Goal: Task Accomplishment & Management: Manage account settings

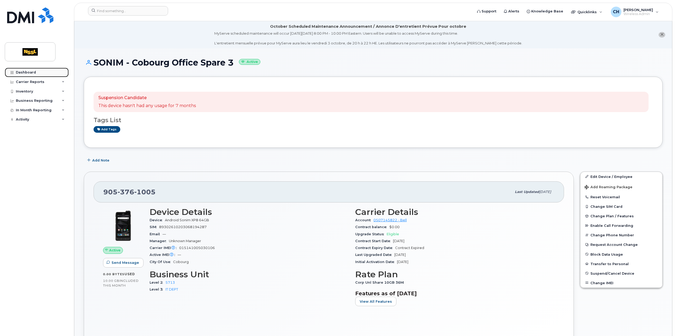
click at [39, 73] on link "Dashboard" at bounding box center [37, 73] width 64 height 10
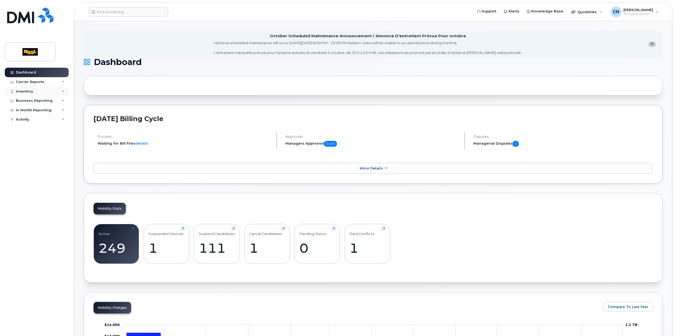
click at [21, 91] on div "Inventory" at bounding box center [24, 91] width 17 height 4
click at [35, 99] on div "Mobility Devices" at bounding box center [33, 101] width 30 height 5
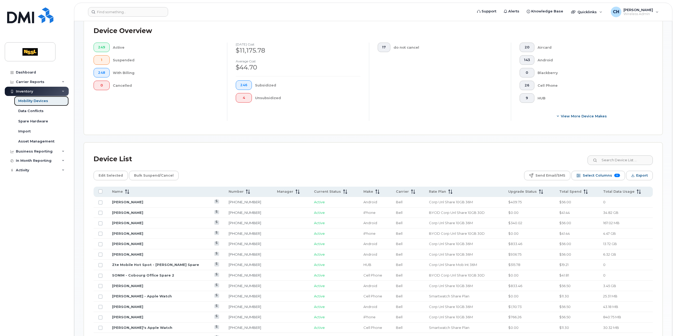
scroll to position [132, 0]
click at [619, 189] on span "Total Data Usage" at bounding box center [618, 190] width 31 height 5
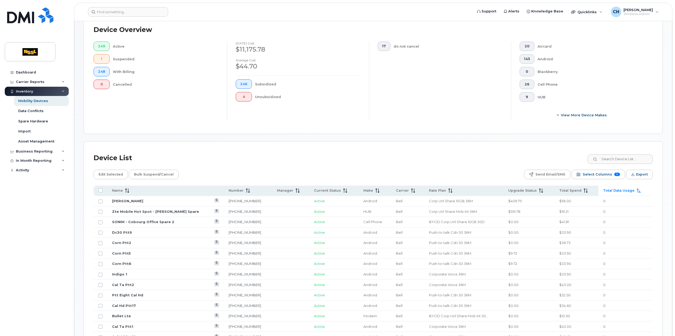
click at [619, 189] on span "Total Data Usage" at bounding box center [618, 190] width 31 height 5
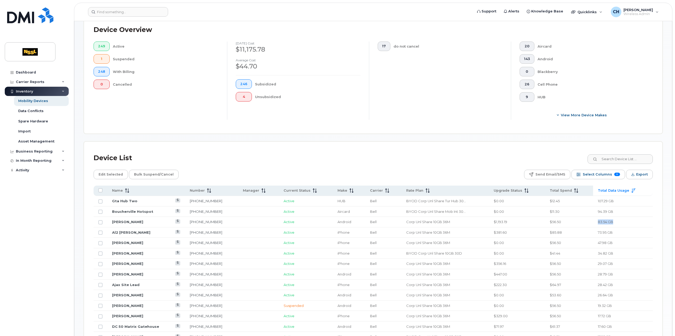
drag, startPoint x: 613, startPoint y: 220, endPoint x: 597, endPoint y: 222, distance: 16.3
click at [597, 222] on td "83.54 GB" at bounding box center [623, 222] width 60 height 11
click at [121, 304] on link "George Roach" at bounding box center [127, 306] width 31 height 4
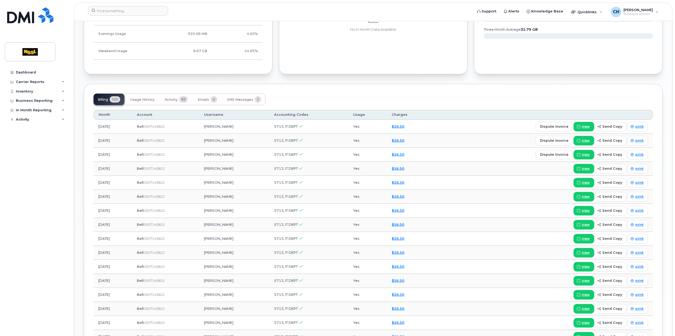
scroll to position [370, 0]
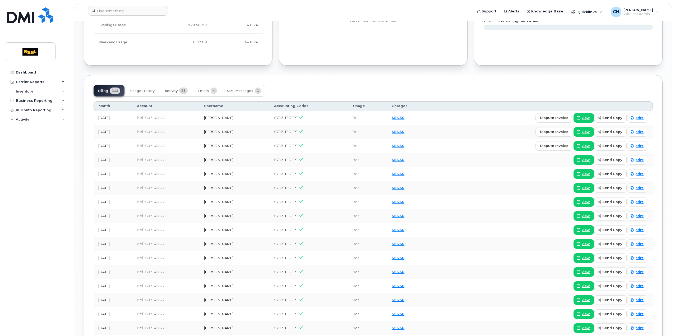
click at [171, 89] on span "Activity" at bounding box center [171, 91] width 13 height 4
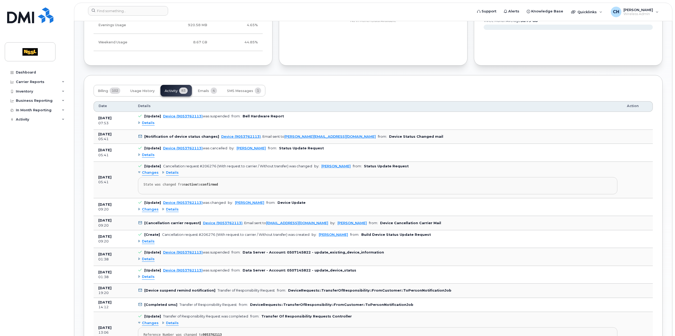
click at [141, 121] on div "Details" at bounding box center [146, 123] width 17 height 5
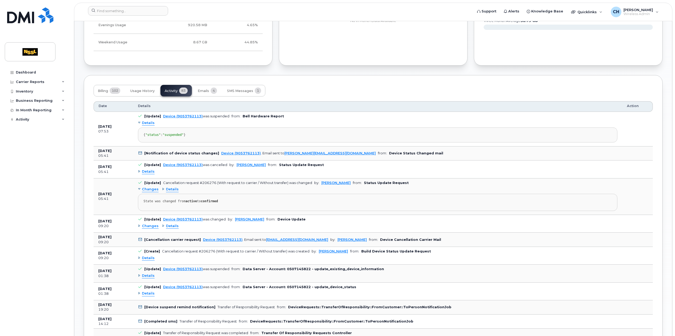
click at [141, 121] on div "Details" at bounding box center [146, 123] width 17 height 5
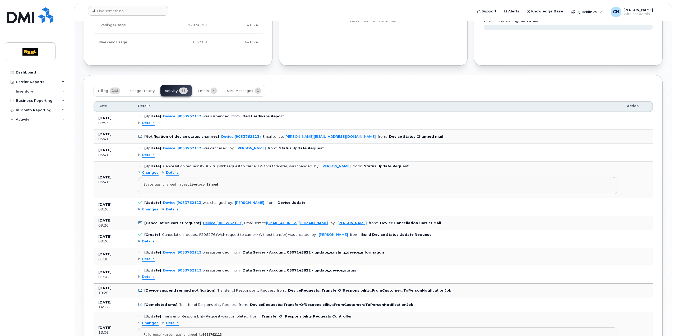
click at [171, 135] on b "[Notification of device status changes]" at bounding box center [181, 137] width 75 height 4
click at [139, 155] on div "Details" at bounding box center [146, 155] width 17 height 5
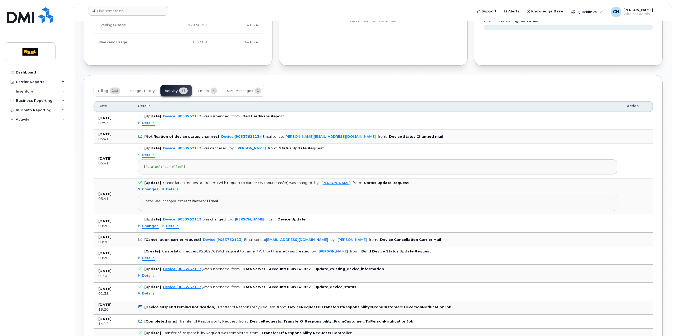
click at [159, 135] on b "[Notification of device status changes]" at bounding box center [181, 137] width 75 height 4
click at [353, 132] on td "[Notification of device status changes] Device (9053762113) . Email sent to cha…" at bounding box center [377, 137] width 489 height 14
click at [298, 169] on div "{ "status" : "cancelled" }" at bounding box center [378, 167] width 468 height 4
click at [265, 116] on b "Bell Hardware Report" at bounding box center [263, 116] width 41 height 4
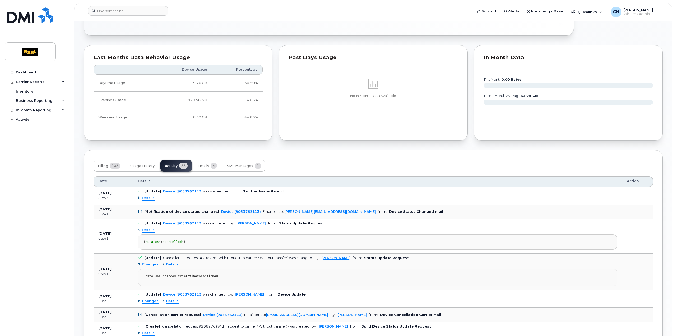
scroll to position [344, 0]
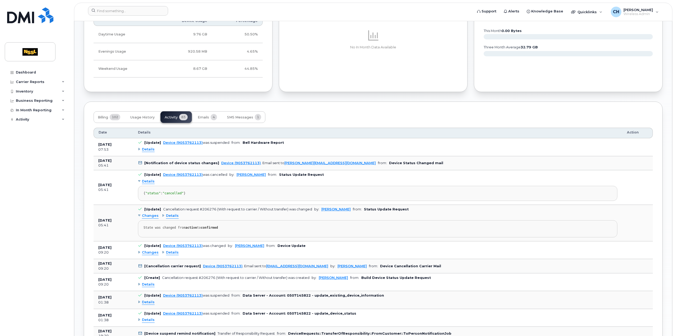
click at [200, 230] on div "State was changed from active to confirmed" at bounding box center [378, 228] width 468 height 4
click at [140, 149] on div "Details" at bounding box center [146, 149] width 17 height 5
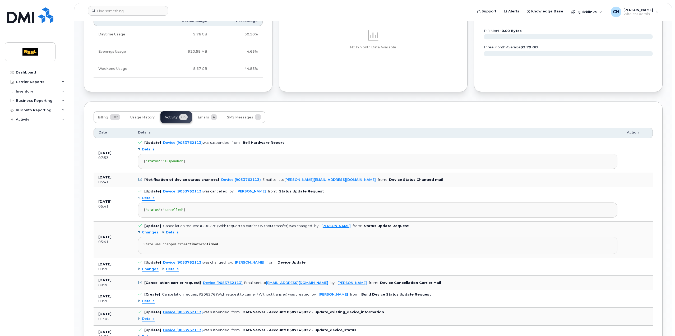
click at [140, 149] on div "Details" at bounding box center [146, 149] width 17 height 5
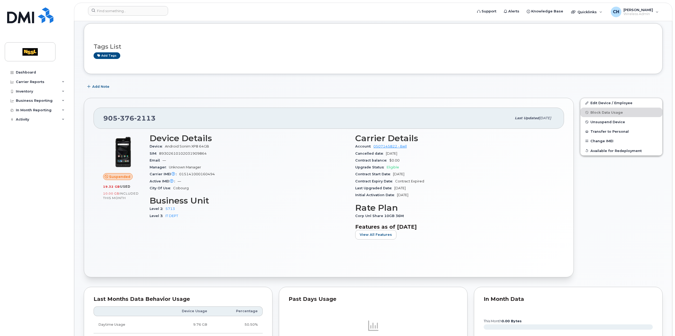
scroll to position [53, 0]
click at [24, 91] on div "Inventory" at bounding box center [24, 91] width 17 height 4
click at [29, 100] on div "Mobility Devices" at bounding box center [33, 101] width 30 height 5
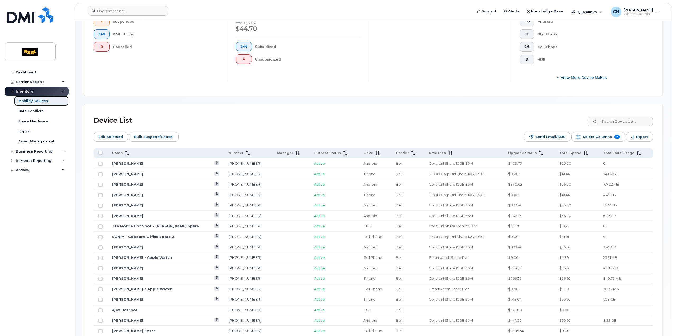
scroll to position [185, 0]
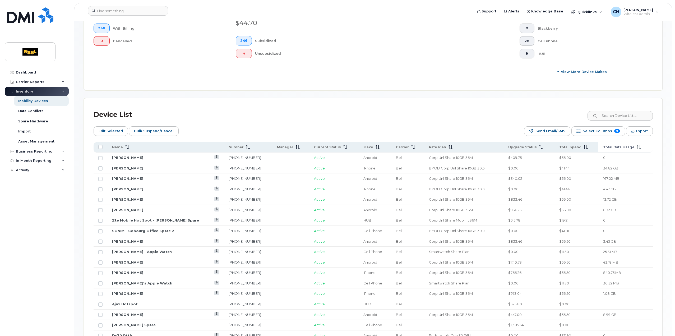
click at [638, 151] on th "Total Data Usage" at bounding box center [626, 147] width 54 height 10
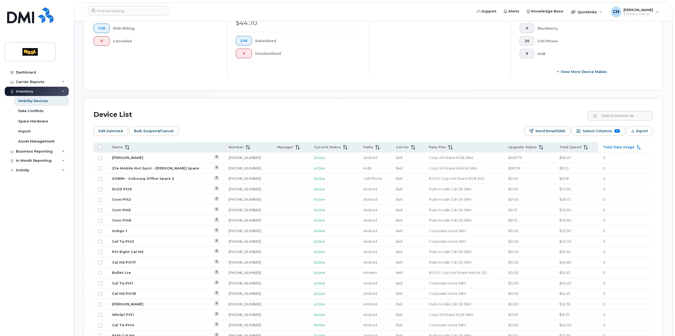
click at [638, 151] on th "Total Data Usage" at bounding box center [626, 147] width 54 height 10
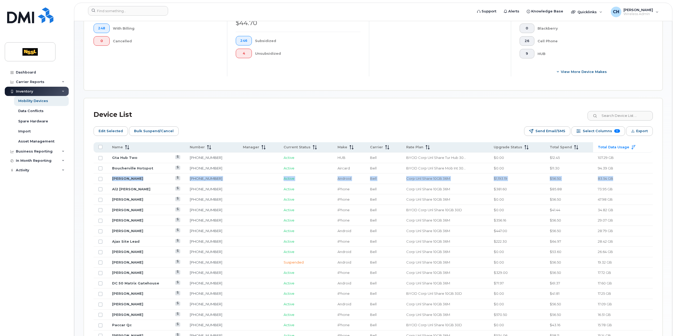
drag, startPoint x: 108, startPoint y: 177, endPoint x: 617, endPoint y: 175, distance: 508.7
click at [617, 175] on tr "Brandin Latchman 437-452-9424 Active Android Bell Corp Unl Share 10GB 36M $1,19…" at bounding box center [373, 178] width 559 height 11
click at [617, 179] on td "83.54 GB" at bounding box center [623, 178] width 60 height 11
drag, startPoint x: 620, startPoint y: 178, endPoint x: 598, endPoint y: 180, distance: 22.0
click at [598, 180] on td "83.54 GB" at bounding box center [623, 178] width 60 height 11
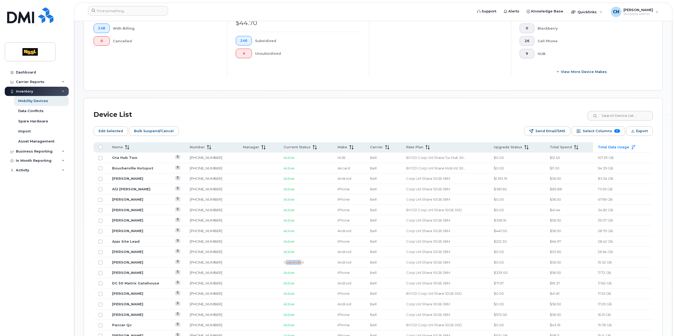
drag, startPoint x: 293, startPoint y: 261, endPoint x: 275, endPoint y: 260, distance: 17.5
click at [284, 262] on span "Suspended" at bounding box center [294, 262] width 20 height 4
click at [289, 261] on span "Suspended" at bounding box center [294, 262] width 20 height 4
drag, startPoint x: 297, startPoint y: 261, endPoint x: 277, endPoint y: 260, distance: 20.1
click at [279, 260] on td "Suspended" at bounding box center [306, 262] width 54 height 11
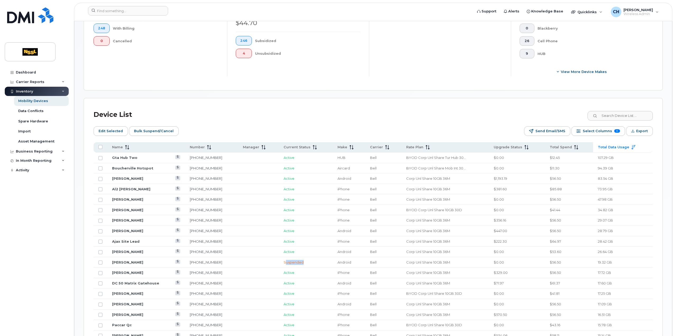
click at [302, 261] on td "Suspended" at bounding box center [306, 262] width 54 height 11
drag, startPoint x: 296, startPoint y: 261, endPoint x: 273, endPoint y: 260, distance: 22.2
click at [279, 260] on td "Suspended" at bounding box center [306, 262] width 54 height 11
click at [284, 260] on span "Suspended" at bounding box center [294, 262] width 20 height 4
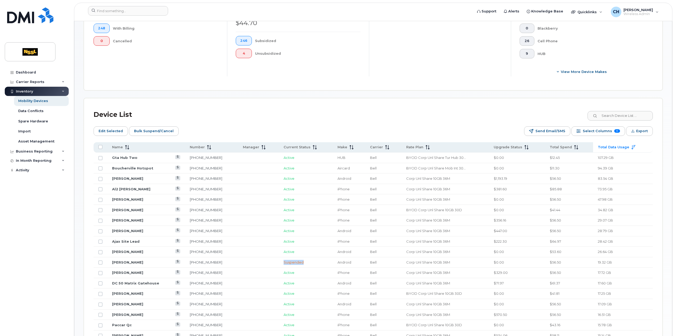
drag, startPoint x: 273, startPoint y: 261, endPoint x: 297, endPoint y: 260, distance: 23.3
click at [297, 260] on td "Suspended" at bounding box center [306, 262] width 54 height 11
click at [304, 262] on td "Suspended" at bounding box center [306, 262] width 54 height 11
click at [323, 92] on div "Mobility Devices Devices Save Report Import from CSV Export to CSV Add Device F…" at bounding box center [373, 272] width 579 height 852
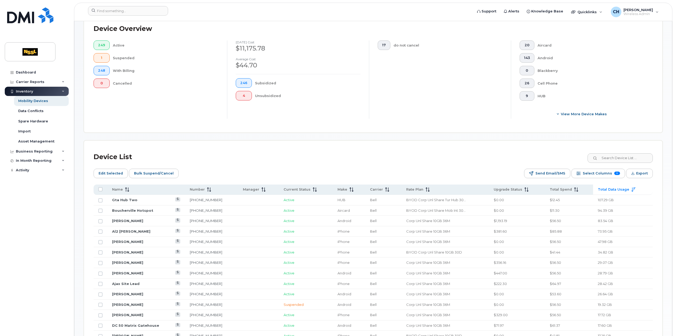
scroll to position [159, 0]
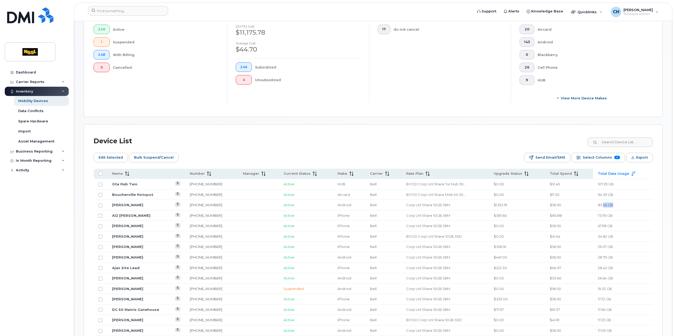
drag, startPoint x: 619, startPoint y: 204, endPoint x: 603, endPoint y: 204, distance: 15.3
click at [603, 204] on td "83.54 GB" at bounding box center [623, 205] width 60 height 11
click at [623, 204] on td "83.54 GB" at bounding box center [623, 205] width 60 height 11
click at [36, 154] on div "Business Reporting" at bounding box center [37, 152] width 64 height 10
click at [44, 160] on div "Managerial Reports" at bounding box center [36, 161] width 36 height 5
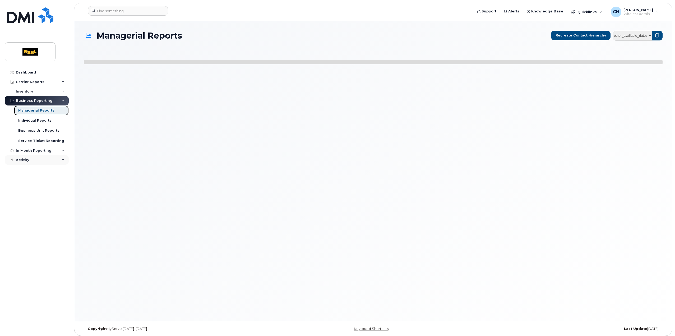
select select
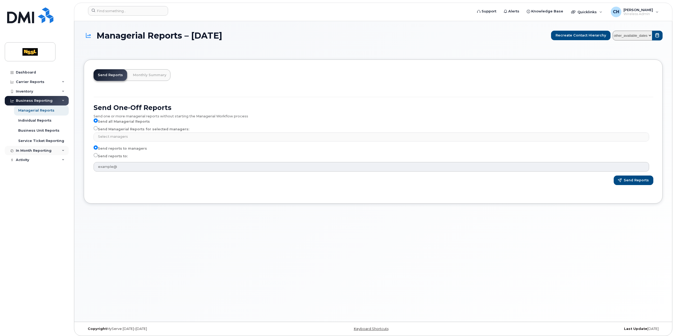
click at [40, 150] on div "In Month Reporting" at bounding box center [34, 151] width 36 height 4
click at [42, 160] on link "Data Usage" at bounding box center [41, 160] width 55 height 10
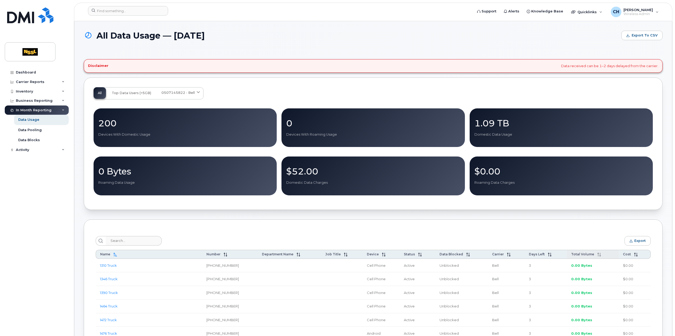
click at [589, 255] on span "Total Volume" at bounding box center [582, 254] width 23 height 4
click at [595, 255] on icon at bounding box center [597, 255] width 4 height 4
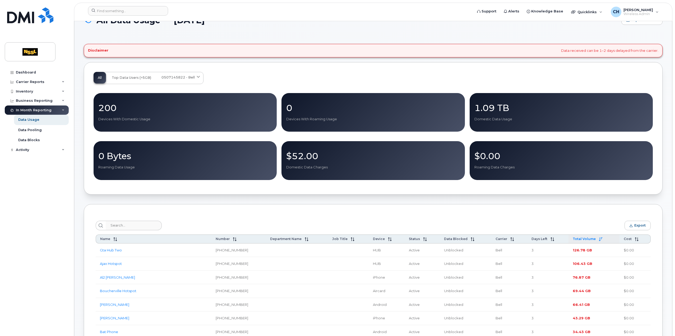
scroll to position [26, 0]
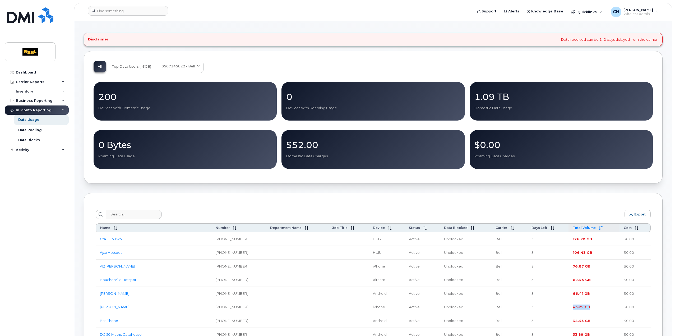
drag, startPoint x: 591, startPoint y: 310, endPoint x: 573, endPoint y: 310, distance: 18.8
click at [573, 310] on td "43.29 GB" at bounding box center [594, 307] width 51 height 14
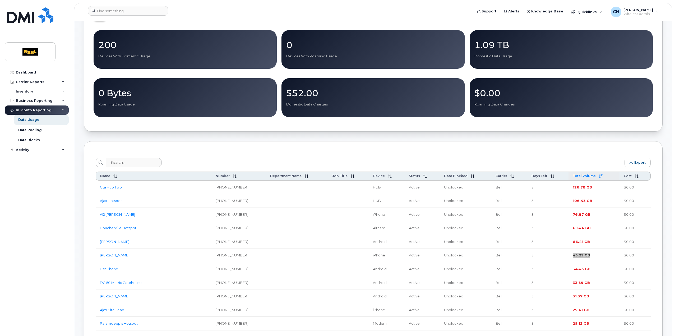
scroll to position [79, 0]
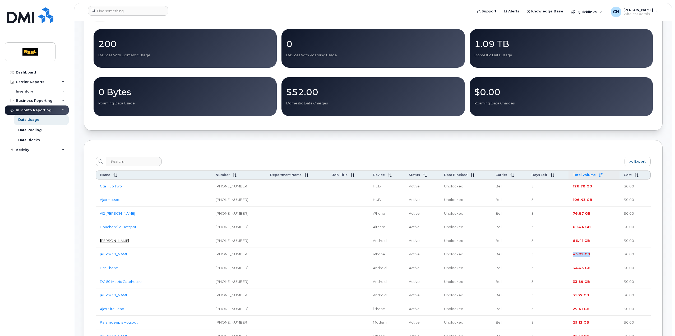
click at [119, 240] on link "Brandin Latchman" at bounding box center [114, 240] width 29 height 4
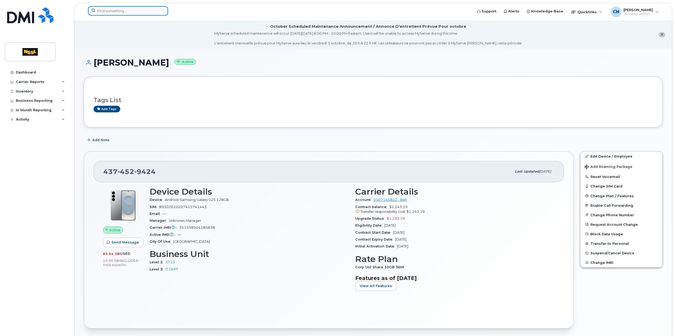
click at [142, 10] on input at bounding box center [128, 11] width 80 height 10
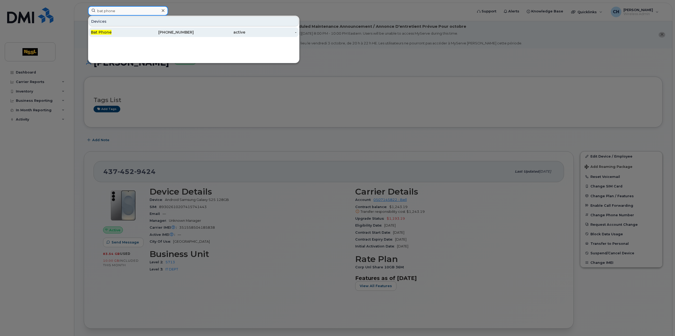
type input "bat phone"
click at [170, 36] on div "[PHONE_NUMBER]" at bounding box center [169, 32] width 52 height 10
click at [164, 36] on div "[PHONE_NUMBER]" at bounding box center [169, 32] width 52 height 10
click at [167, 33] on div "[PHONE_NUMBER]" at bounding box center [169, 32] width 52 height 5
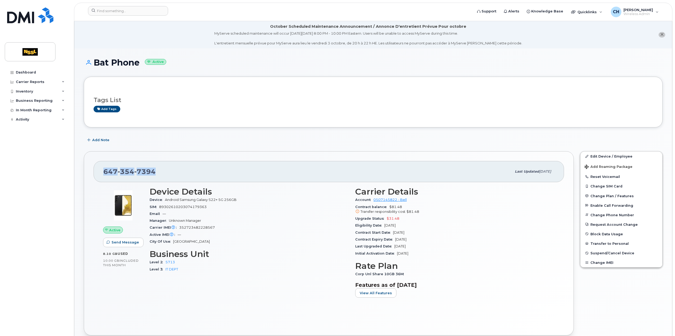
drag, startPoint x: 160, startPoint y: 171, endPoint x: 97, endPoint y: 162, distance: 63.5
click at [97, 162] on div "647 354 7394 Last updated Sep 15, 2025" at bounding box center [329, 171] width 471 height 21
copy span "647 354 7394"
click at [134, 67] on h1 "Bat Phone Active" at bounding box center [373, 62] width 579 height 9
click at [126, 63] on h1 "Bat Phone Active" at bounding box center [373, 62] width 579 height 9
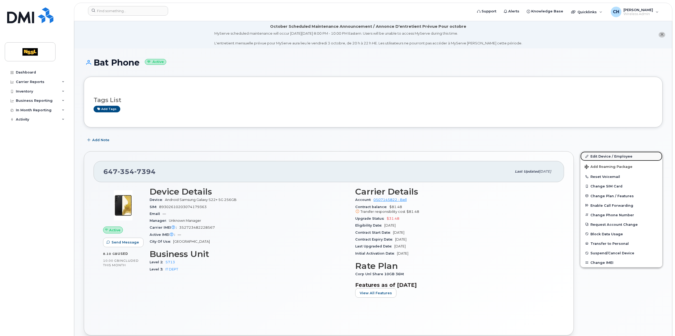
click at [606, 153] on link "Edit Device / Employee" at bounding box center [622, 156] width 82 height 10
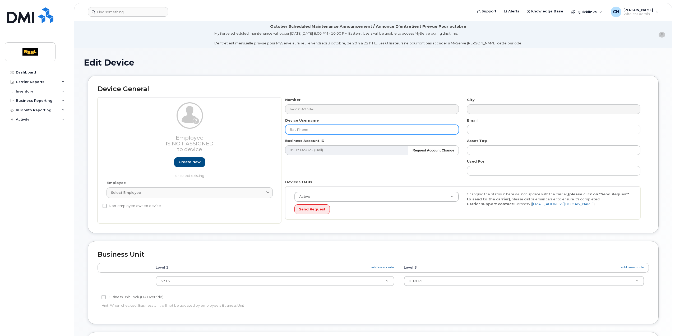
drag, startPoint x: 328, startPoint y: 131, endPoint x: 145, endPoint y: 122, distance: 182.9
click at [157, 125] on div "Employee Is not assigned to device Create new or select existing Employee Selec…" at bounding box center [373, 160] width 551 height 126
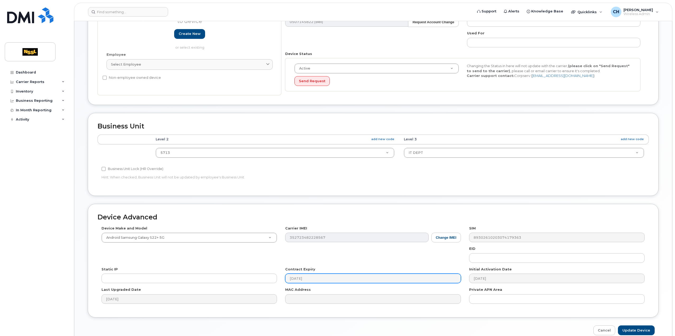
scroll to position [152, 0]
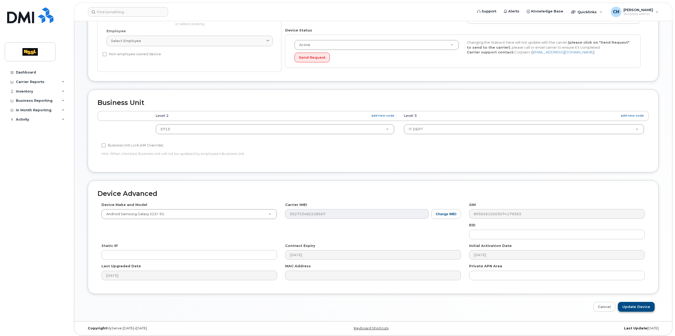
type input "[PERSON_NAME]"
click at [637, 302] on input "Update Device" at bounding box center [636, 307] width 37 height 10
type input "Saving..."
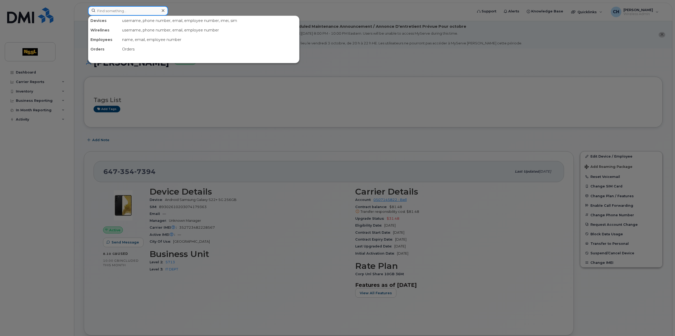
click at [122, 13] on input at bounding box center [128, 11] width 80 height 10
type input "c"
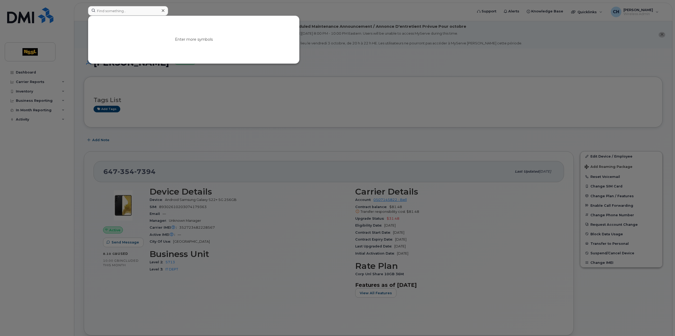
drag, startPoint x: 7, startPoint y: 148, endPoint x: 9, endPoint y: 144, distance: 4.5
click at [7, 148] on div at bounding box center [337, 168] width 675 height 336
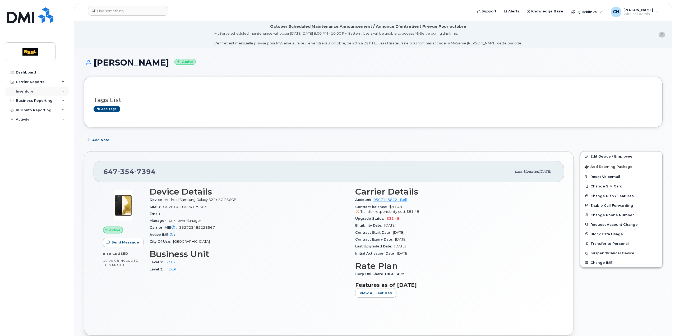
click at [40, 91] on div "Inventory" at bounding box center [37, 92] width 64 height 10
click at [38, 100] on div "Mobility Devices" at bounding box center [33, 101] width 30 height 5
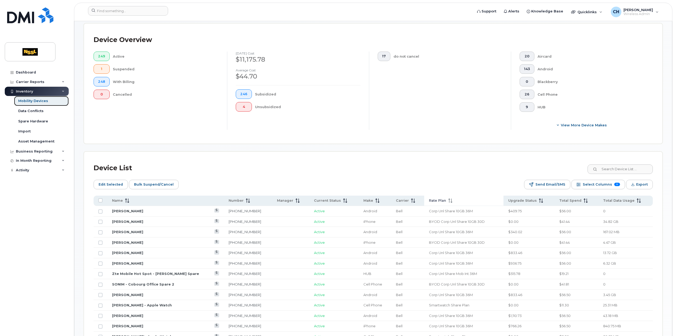
scroll to position [132, 0]
click at [322, 201] on span "Current Status" at bounding box center [327, 200] width 27 height 5
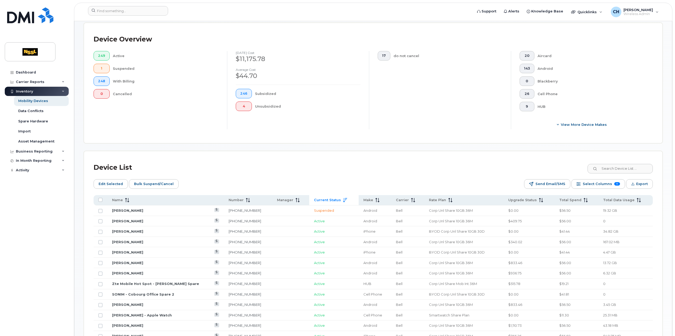
click at [328, 198] on span "Current Status" at bounding box center [327, 200] width 27 height 5
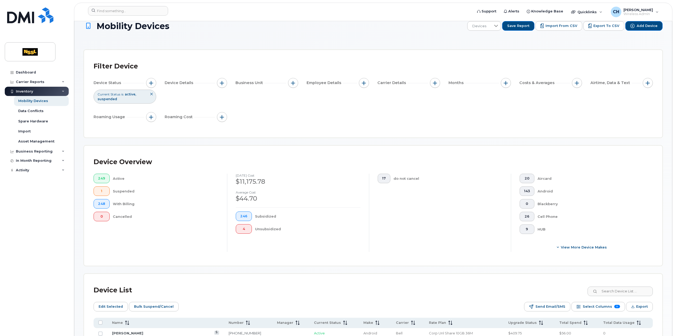
scroll to position [0, 0]
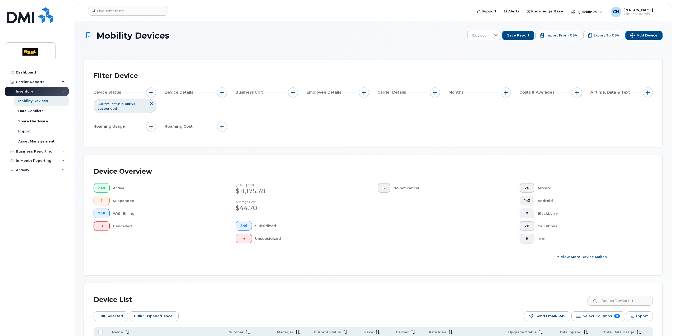
drag, startPoint x: 114, startPoint y: 103, endPoint x: 217, endPoint y: 278, distance: 203.2
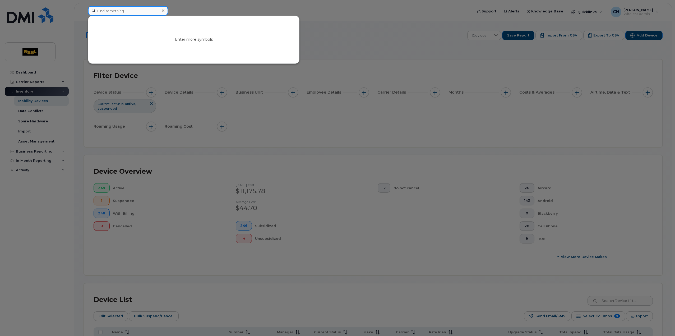
click at [128, 11] on input at bounding box center [128, 11] width 80 height 10
paste input "4162540651"
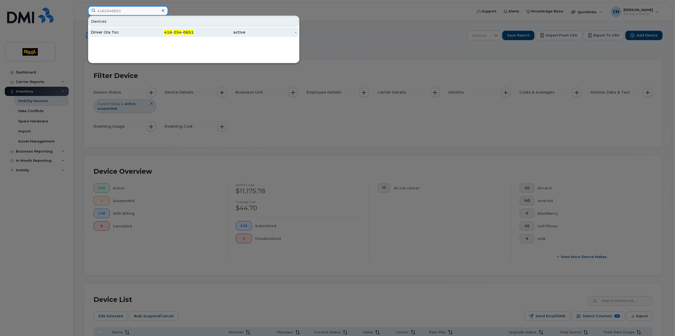
type input "4162540651"
click at [111, 33] on div "Driver Gta Toc" at bounding box center [117, 32] width 52 height 5
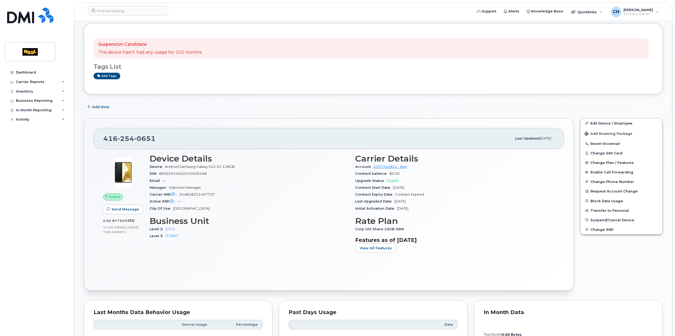
scroll to position [132, 0]
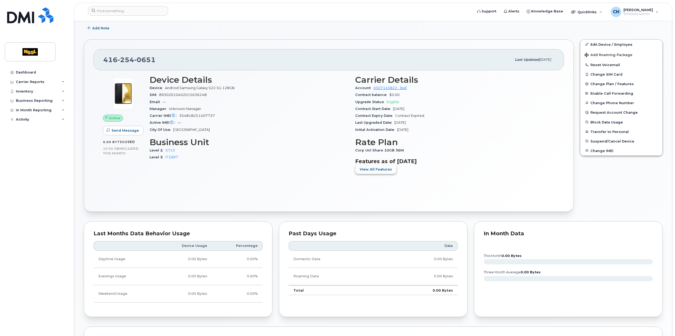
click at [374, 170] on span "View All Features" at bounding box center [376, 169] width 32 height 5
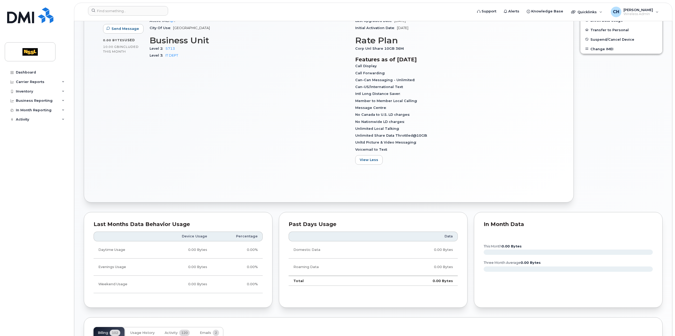
scroll to position [344, 0]
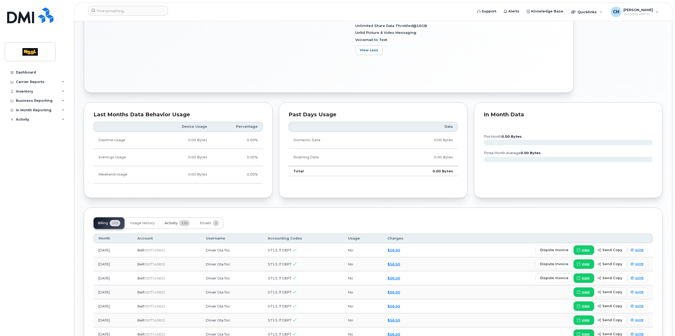
click at [176, 224] on button "Activity 120" at bounding box center [177, 223] width 34 height 12
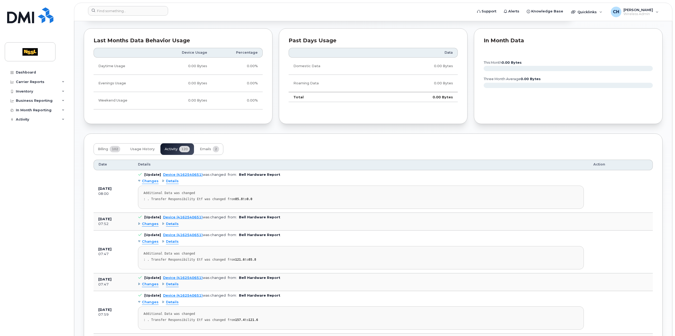
scroll to position [423, 0]
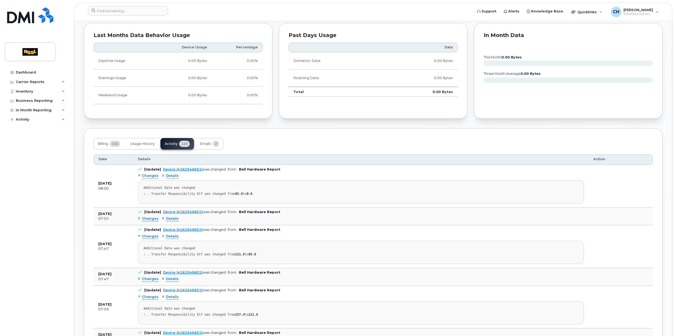
click at [139, 218] on div "Changes" at bounding box center [148, 218] width 21 height 5
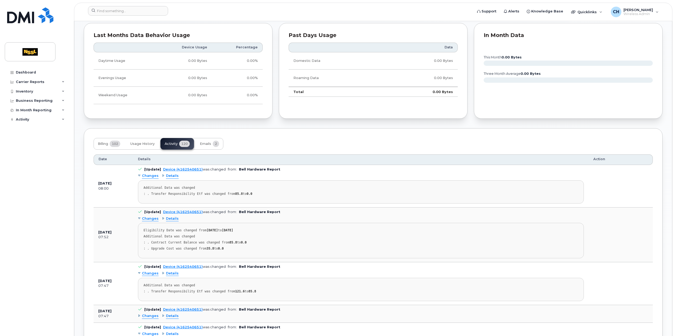
click at [139, 218] on div "Changes" at bounding box center [148, 218] width 21 height 5
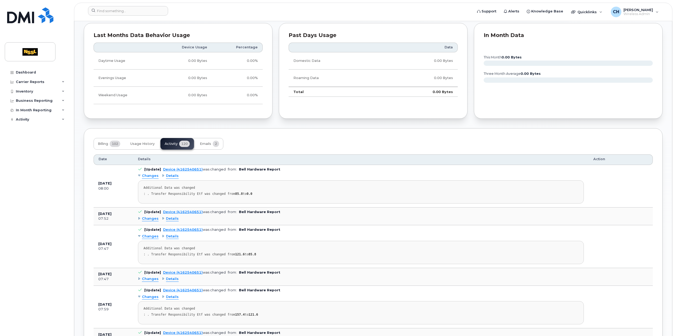
click at [139, 174] on div "Changes" at bounding box center [148, 175] width 21 height 5
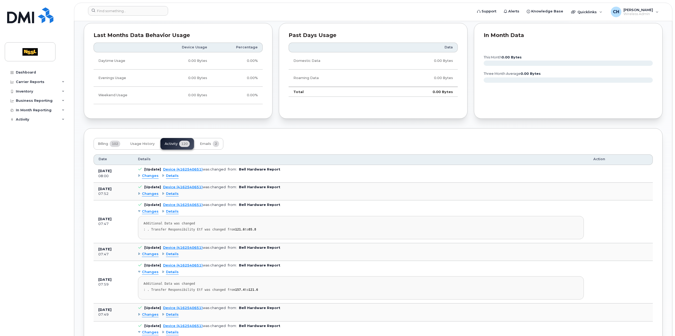
click at [139, 174] on div "Changes" at bounding box center [148, 175] width 21 height 5
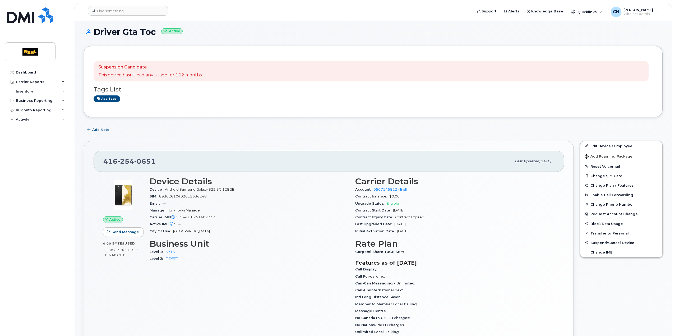
scroll to position [0, 0]
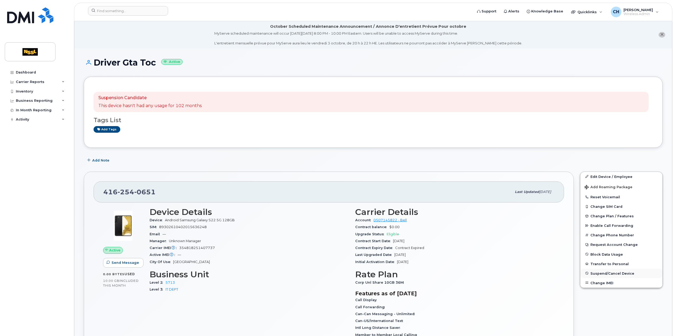
click at [620, 274] on span "Suspend/Cancel Device" at bounding box center [613, 273] width 44 height 4
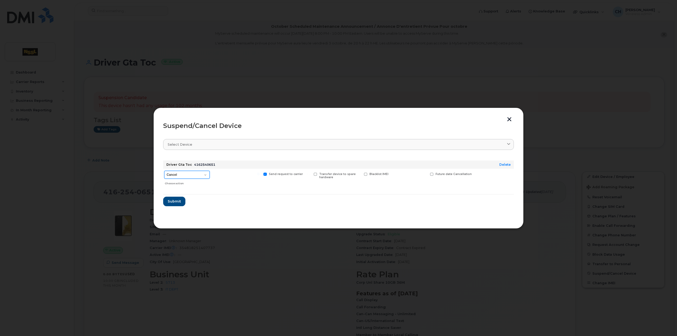
click at [189, 171] on select "Cancel Suspend - Extend Suspension Suspend - Reduced Rate Suspend - Full Rate S…" at bounding box center [186, 175] width 45 height 8
select select "[object Object]"
click at [164, 171] on select "Cancel Suspend - Extend Suspension Suspend - Reduced Rate Suspend - Full Rate S…" at bounding box center [186, 175] width 45 height 8
click at [177, 202] on span "Submit" at bounding box center [173, 201] width 13 height 5
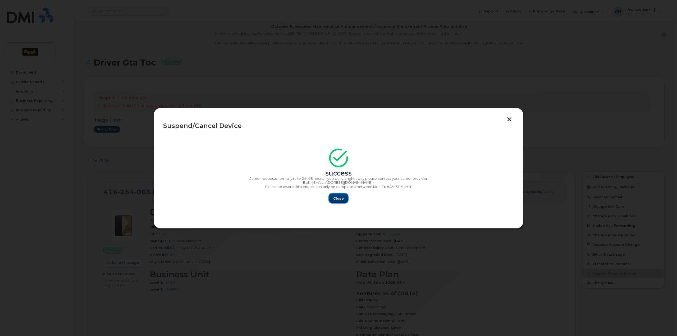
click at [338, 198] on span "Close" at bounding box center [338, 198] width 11 height 5
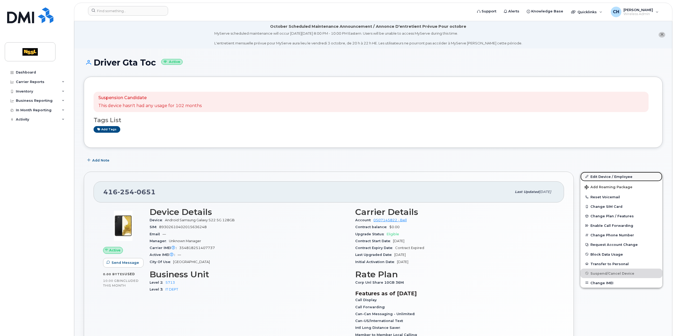
click at [611, 177] on link "Edit Device / Employee" at bounding box center [622, 177] width 82 height 10
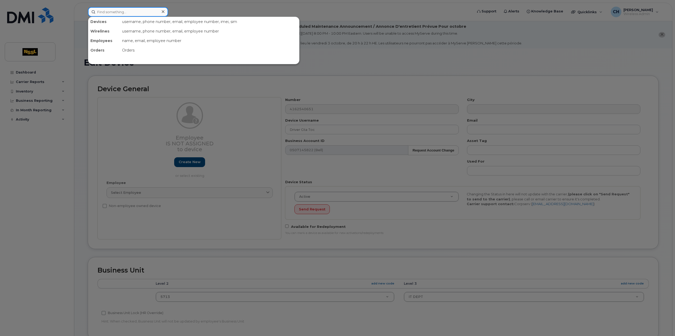
click at [136, 16] on div "Devices username, phone number, email, employee number, imei, sim Wirelines use…" at bounding box center [278, 12] width 381 height 10
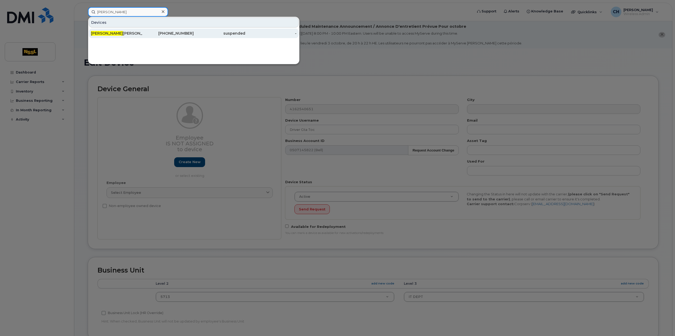
type input "[PERSON_NAME]"
click at [132, 33] on div "George Roach" at bounding box center [117, 33] width 52 height 5
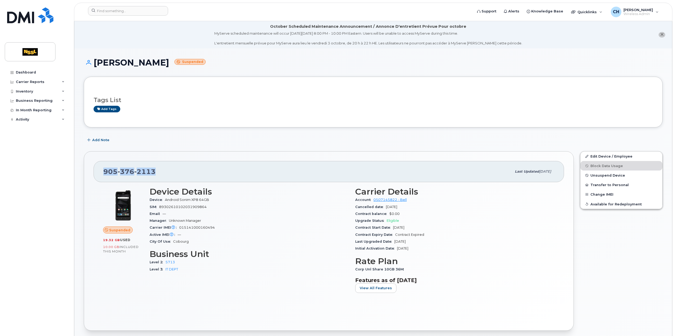
drag, startPoint x: 163, startPoint y: 168, endPoint x: 94, endPoint y: 161, distance: 68.8
click at [94, 161] on div "[PHONE_NUMBER] Last updated [DATE] Suspended 19.32 GB  used 10.00 GB  included …" at bounding box center [329, 241] width 490 height 180
copy span "[PHONE_NUMBER]"
